Goal: Navigation & Orientation: Understand site structure

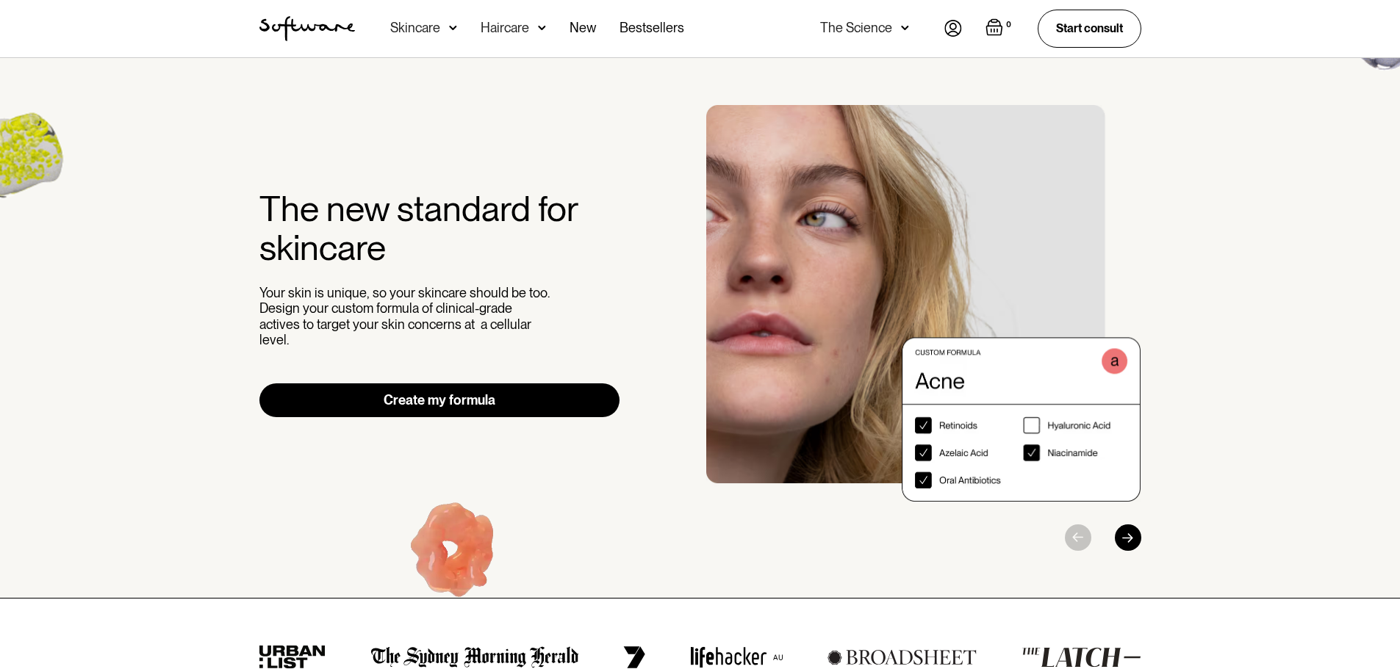
click at [398, 26] on div "Skincare" at bounding box center [415, 28] width 50 height 15
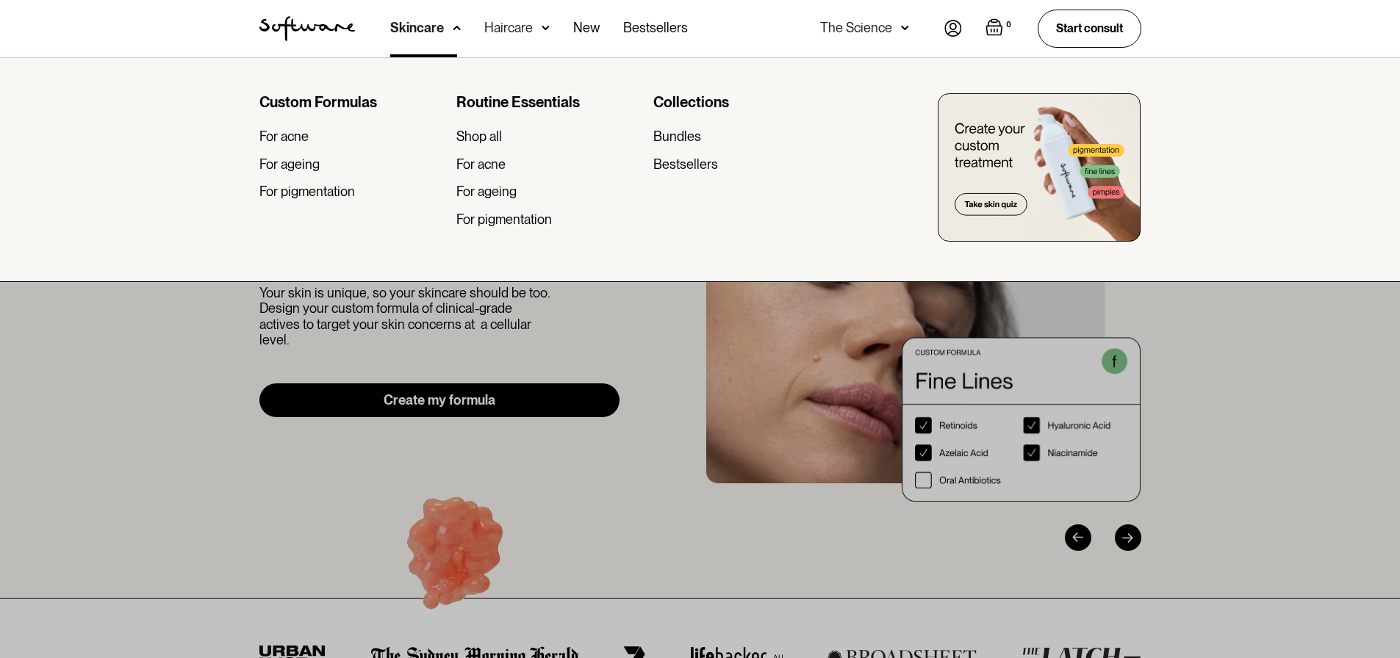
click at [184, 310] on div at bounding box center [700, 386] width 1400 height 658
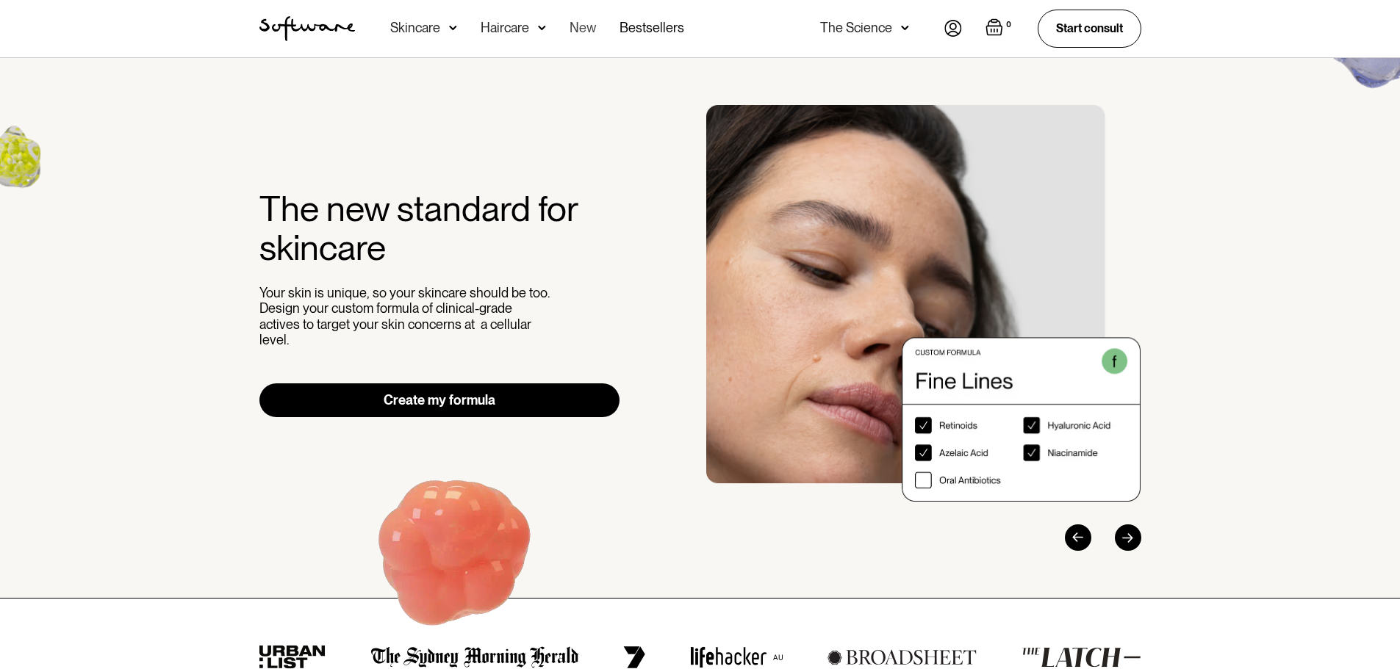
click at [585, 23] on link "New" at bounding box center [583, 28] width 26 height 57
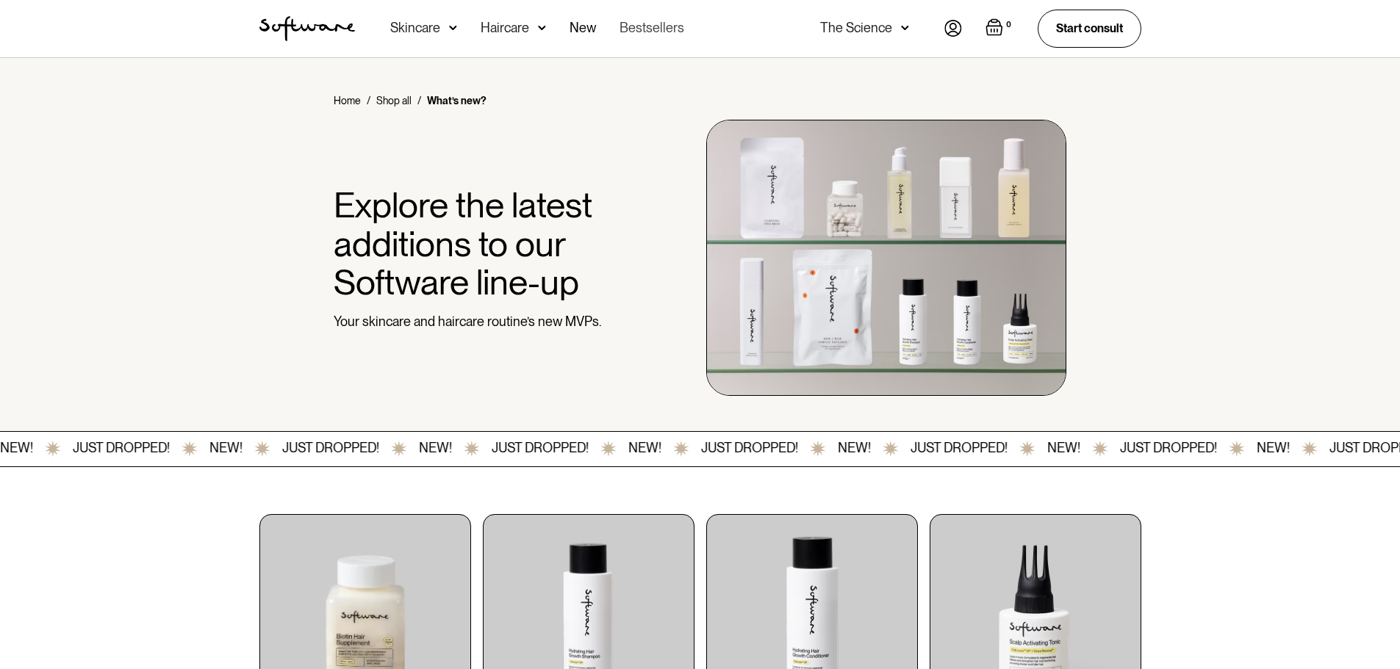
click at [638, 30] on link "Bestsellers" at bounding box center [652, 28] width 65 height 57
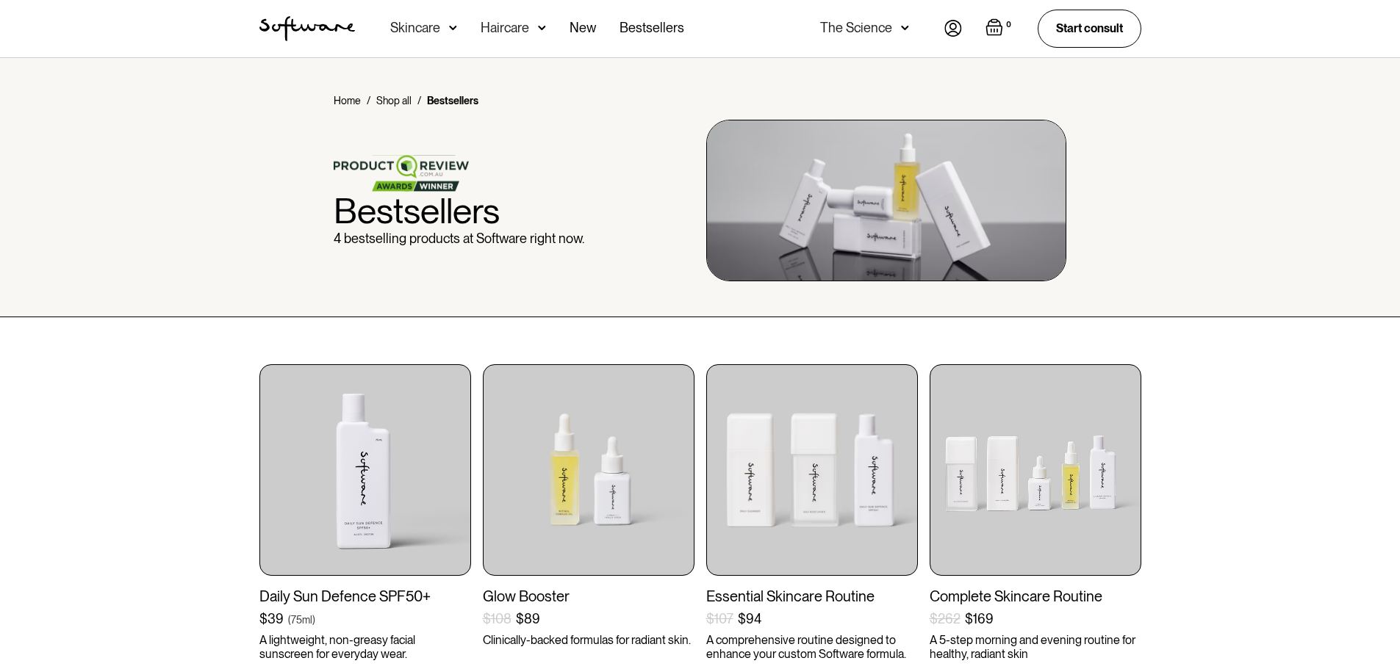
click at [847, 26] on div "The Science" at bounding box center [856, 28] width 72 height 15
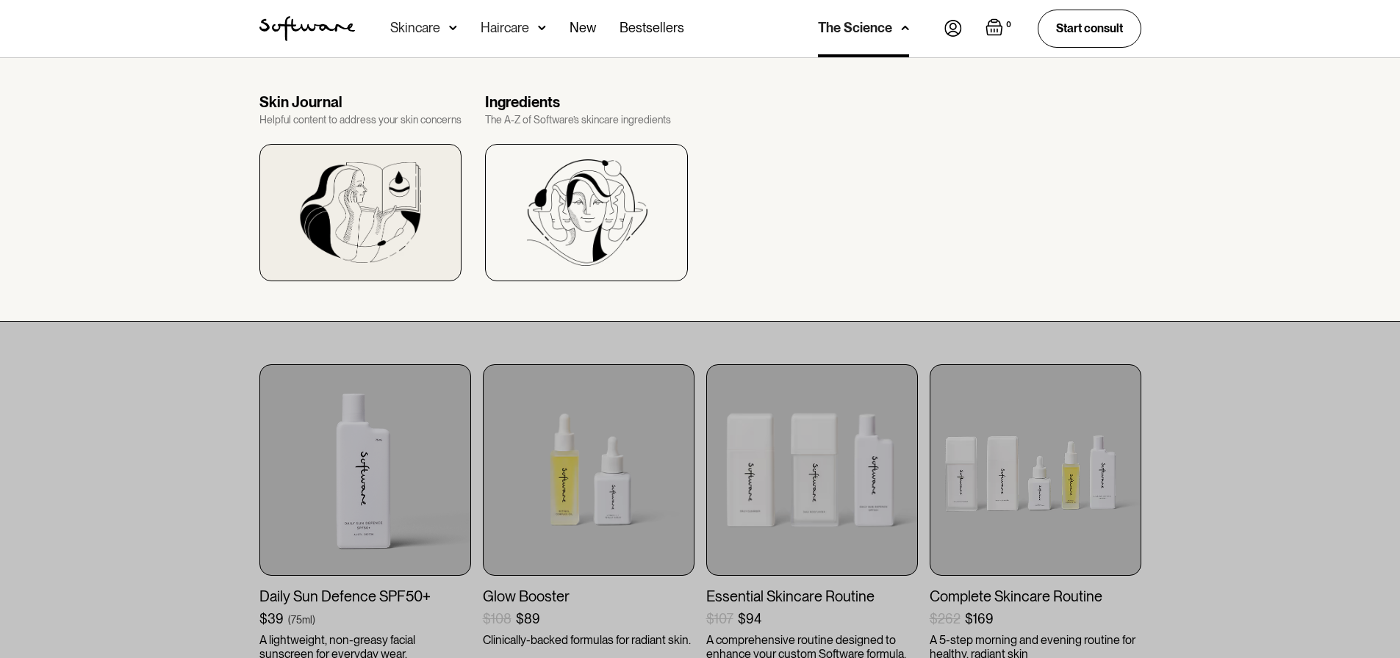
click at [349, 201] on img at bounding box center [360, 212] width 121 height 101
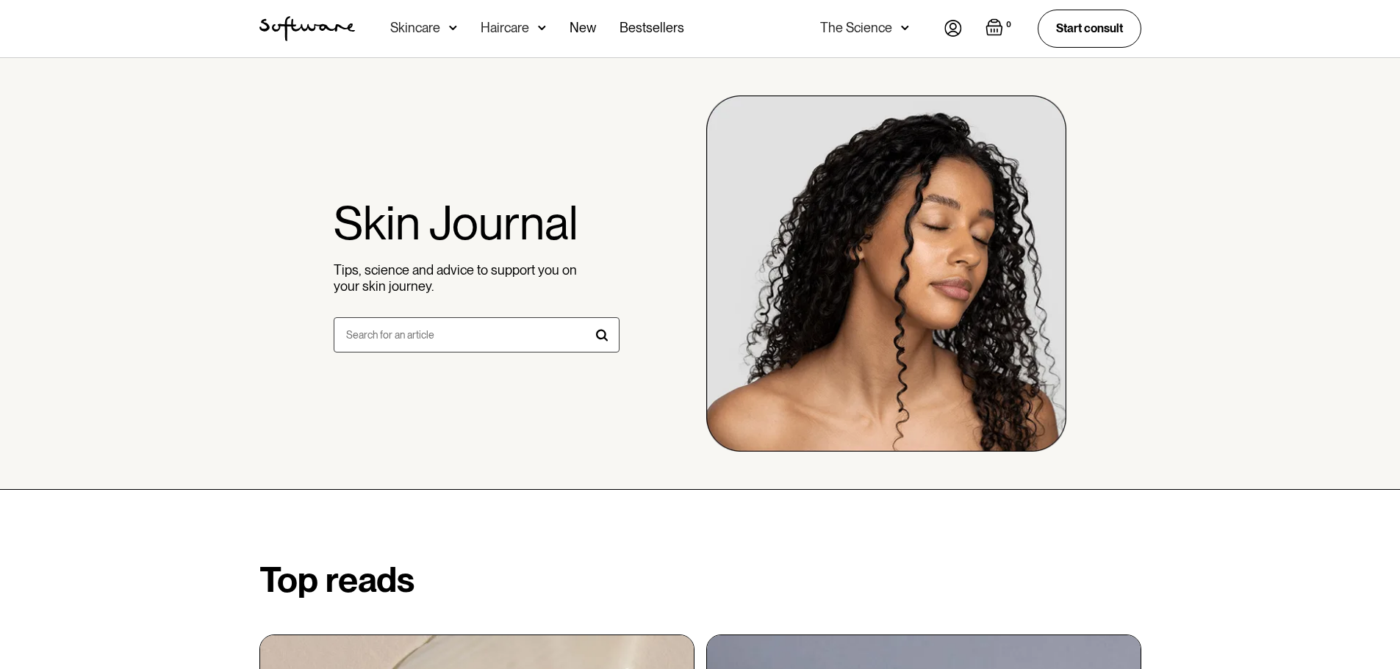
click at [293, 35] on img "home" at bounding box center [307, 28] width 96 height 25
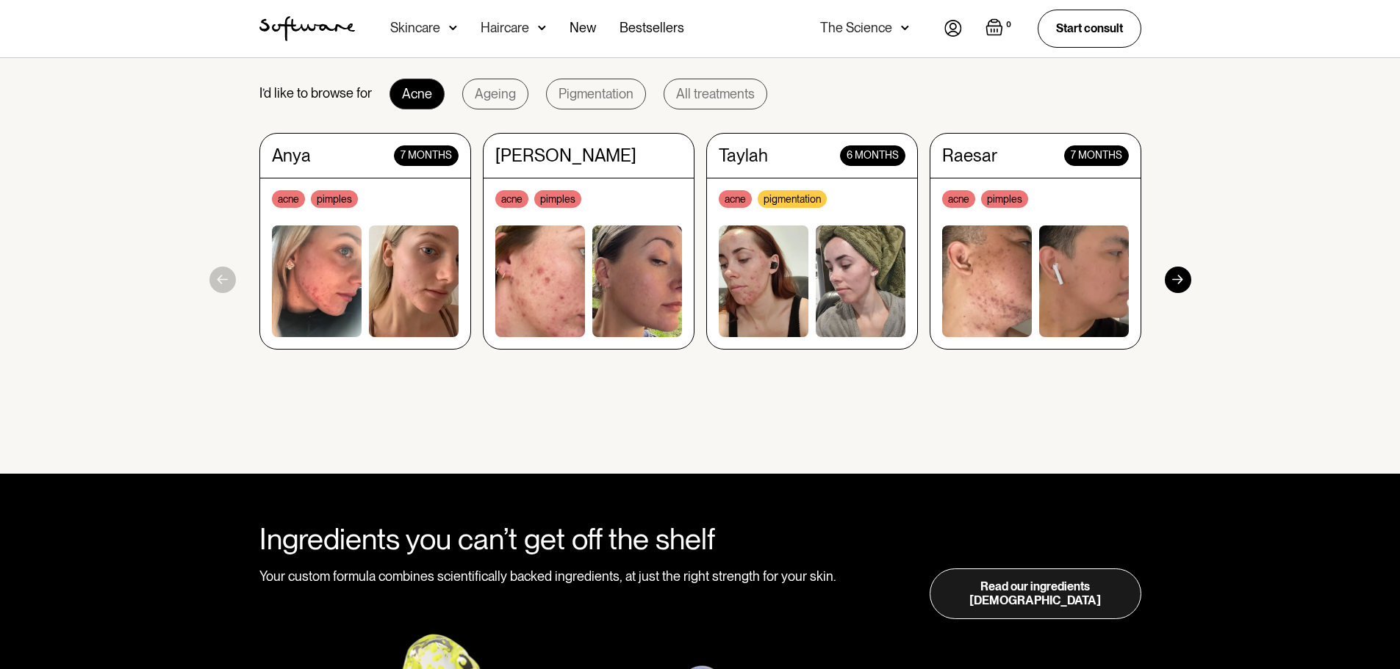
scroll to position [1396, 0]
